Goal: Task Accomplishment & Management: Manage account settings

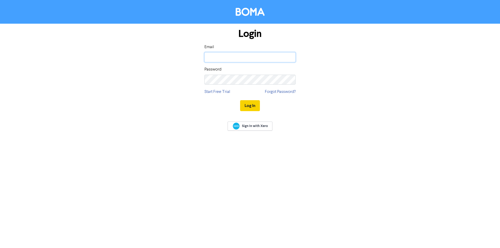
type input "[PERSON_NAME][EMAIL_ADDRESS][DOMAIN_NAME]"
click at [249, 104] on button "Log In" at bounding box center [250, 105] width 20 height 11
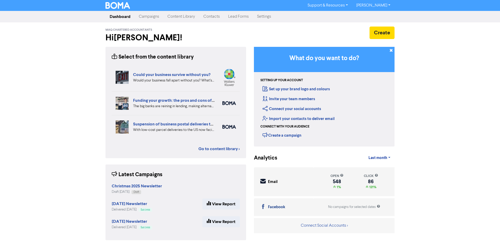
click at [211, 16] on link "Contacts" at bounding box center [211, 16] width 25 height 10
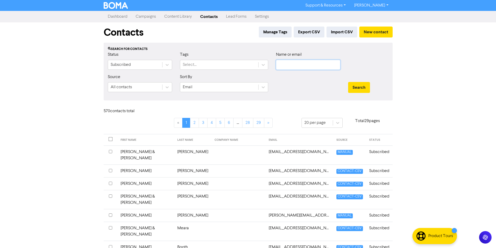
click at [282, 66] on input "text" at bounding box center [308, 65] width 64 height 10
type input "[PERSON_NAME]"
click at [348, 82] on button "Search" at bounding box center [359, 87] width 22 height 11
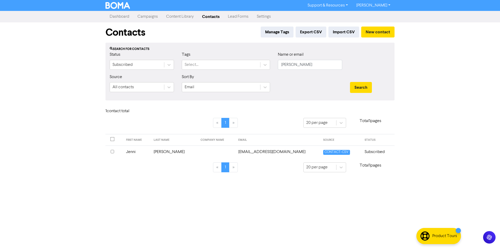
click at [133, 153] on td "Jenni" at bounding box center [137, 152] width 28 height 13
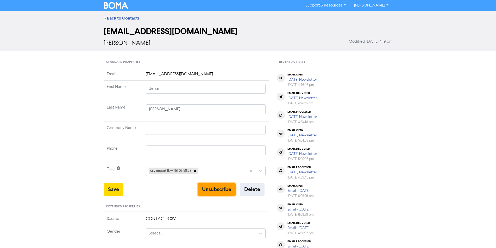
click at [219, 189] on button "Unsubscribe" at bounding box center [217, 189] width 38 height 13
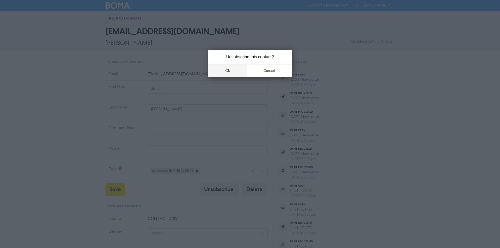
click at [231, 69] on button "ok" at bounding box center [227, 70] width 39 height 13
